Goal: Find specific page/section: Find specific page/section

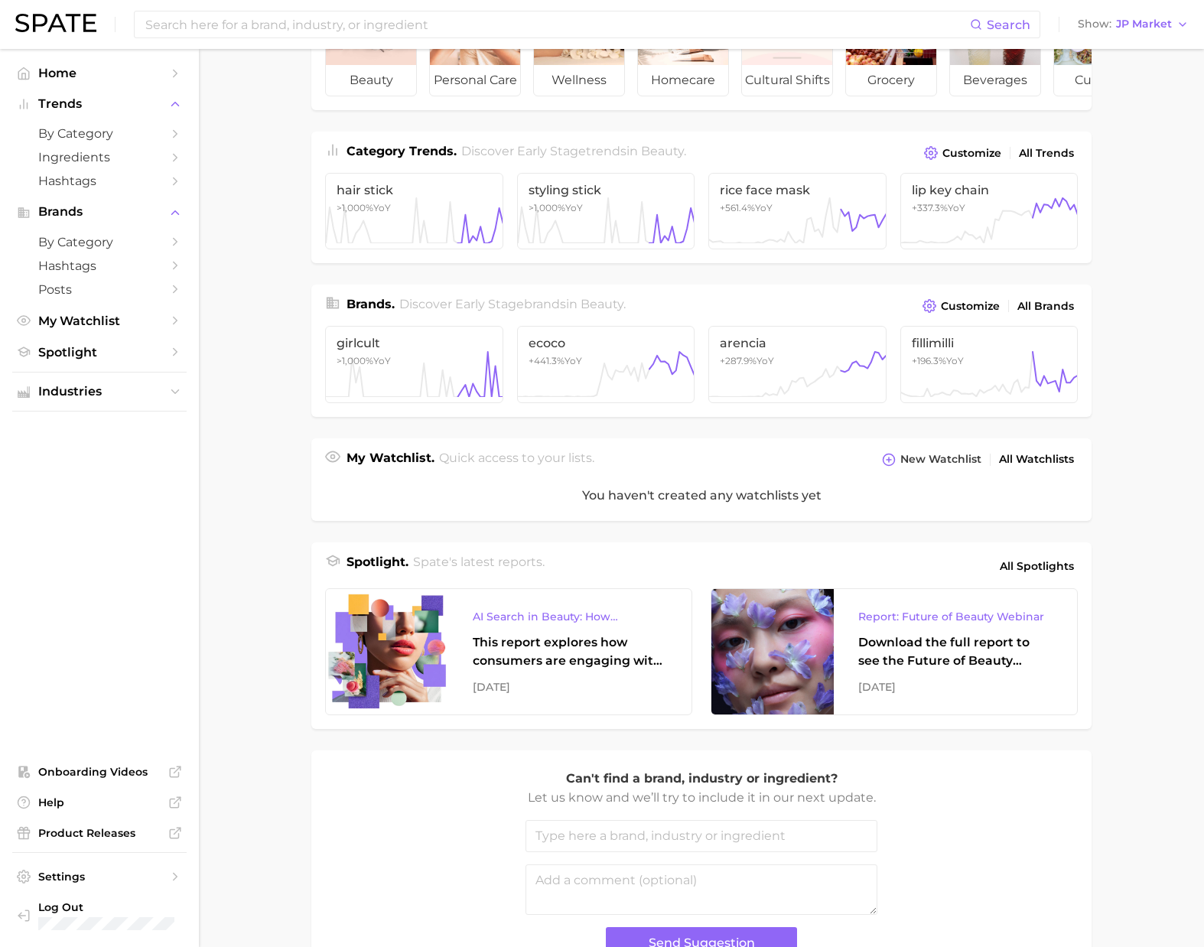
scroll to position [236, 0]
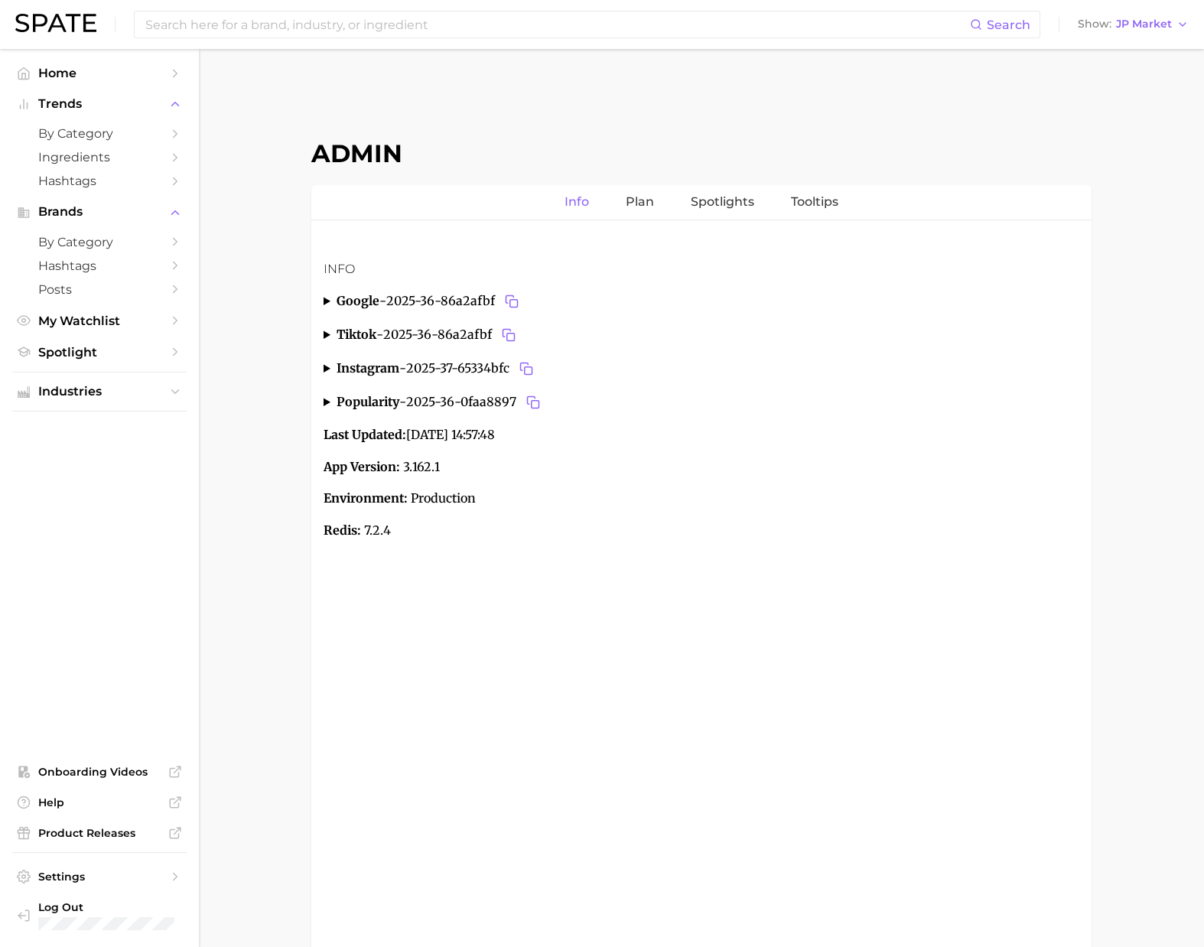
click at [574, 202] on link "Info" at bounding box center [577, 202] width 24 height 34
click at [630, 203] on link "Plan" at bounding box center [640, 202] width 28 height 34
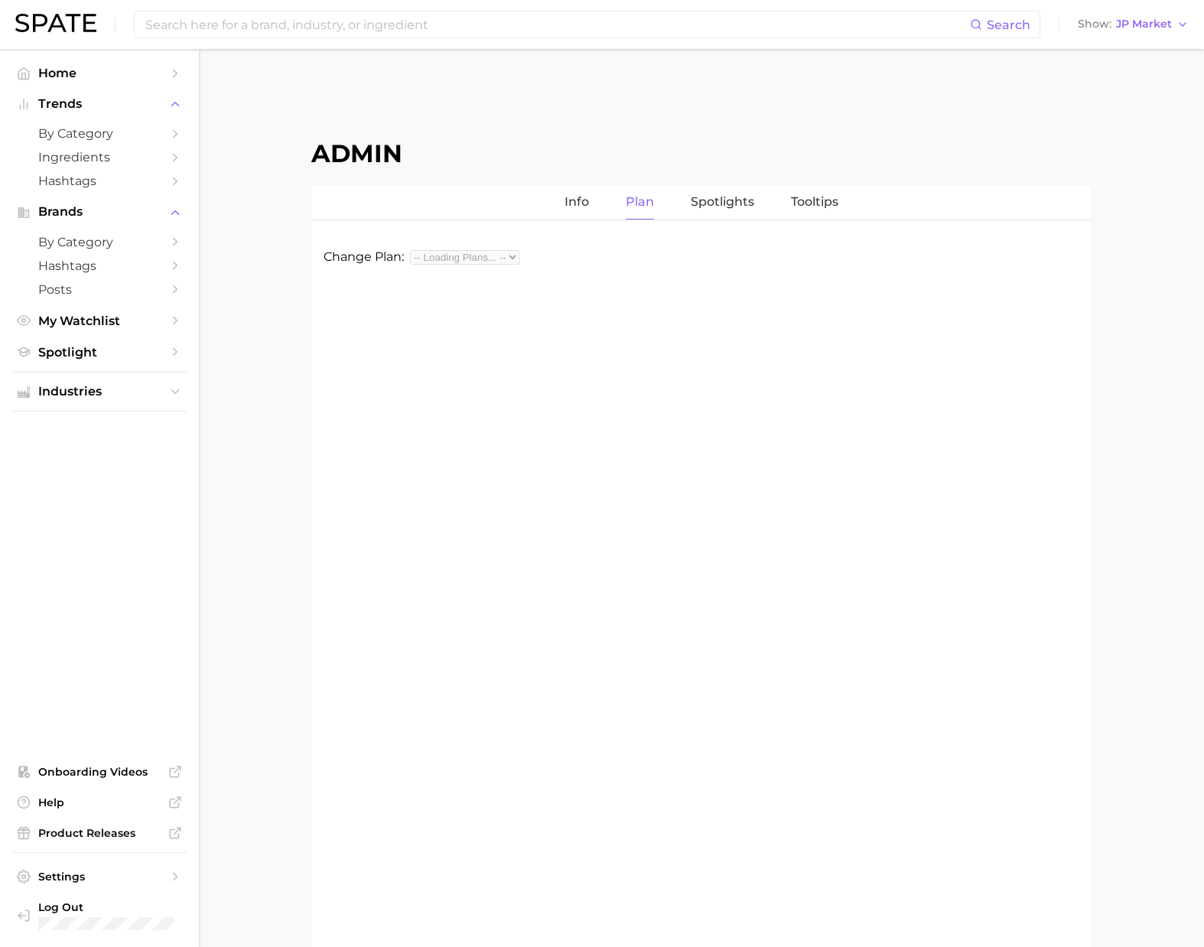
select select "beauty||food"
click at [467, 259] on select "beauty,food beauty food" at bounding box center [445, 257] width 70 height 15
click at [721, 207] on link "Spotlights" at bounding box center [722, 202] width 63 height 34
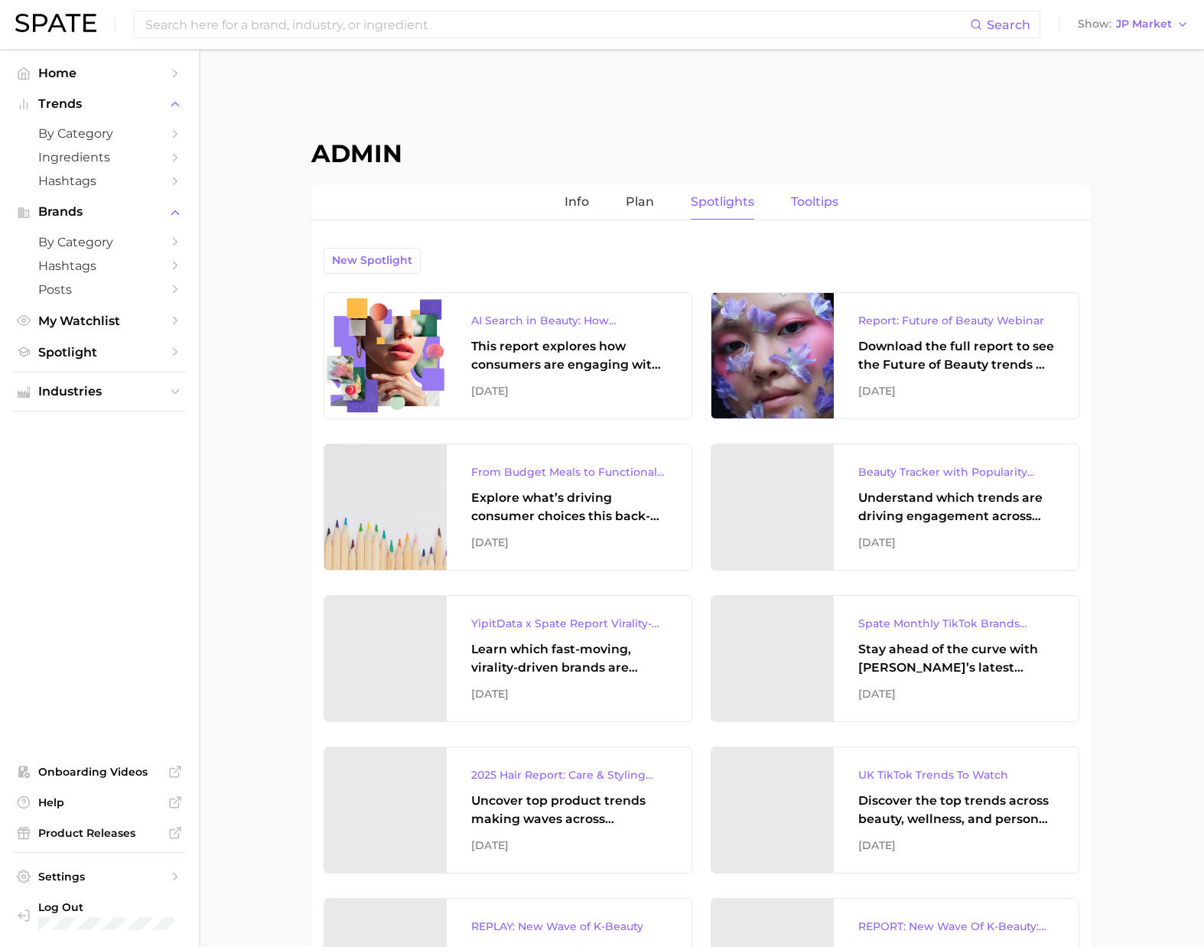
click at [819, 203] on link "Tooltips" at bounding box center [814, 202] width 47 height 34
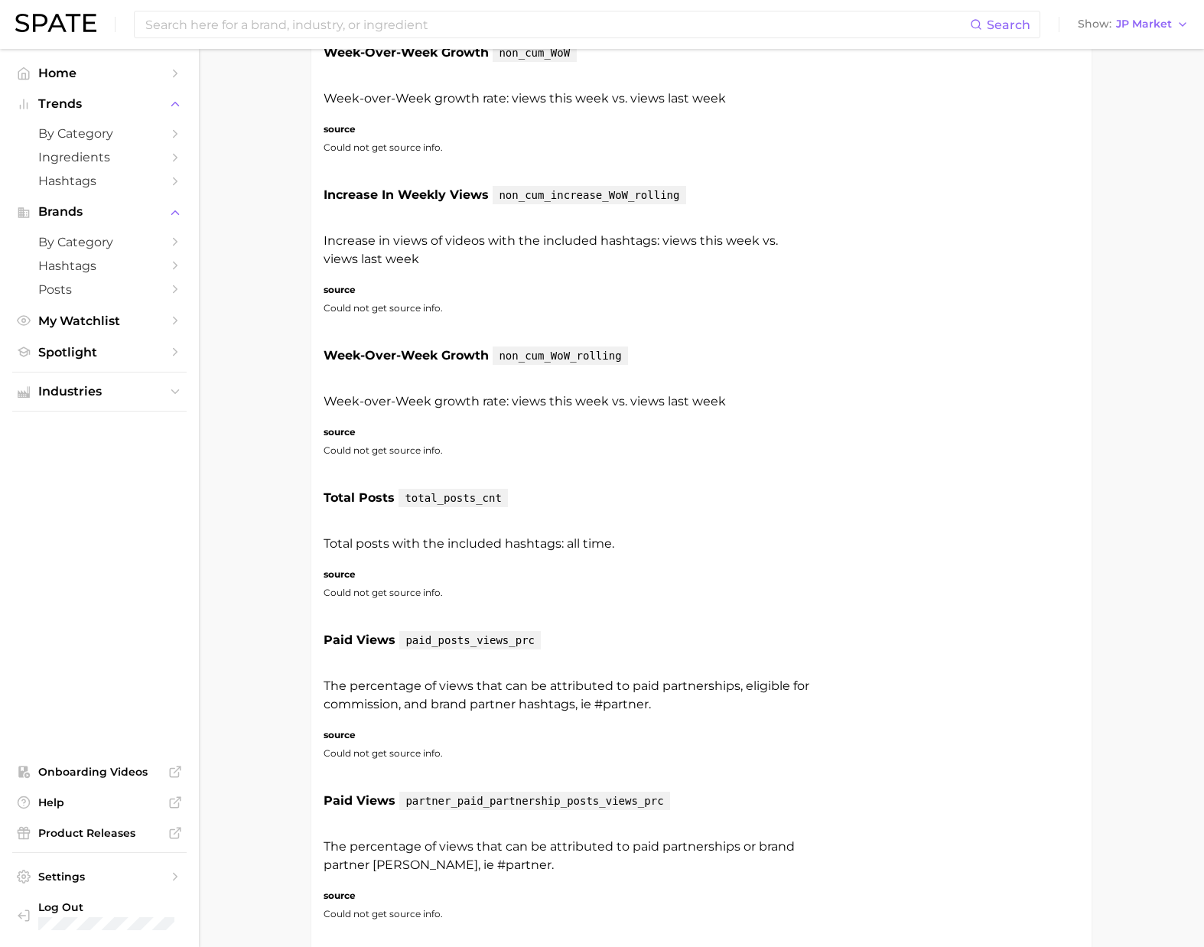
scroll to position [3050, 0]
